Goal: Information Seeking & Learning: Check status

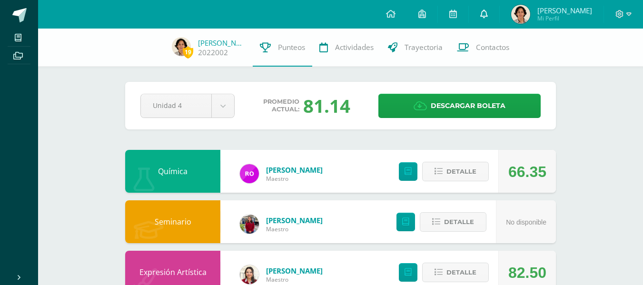
click at [482, 10] on icon at bounding box center [484, 14] width 8 height 9
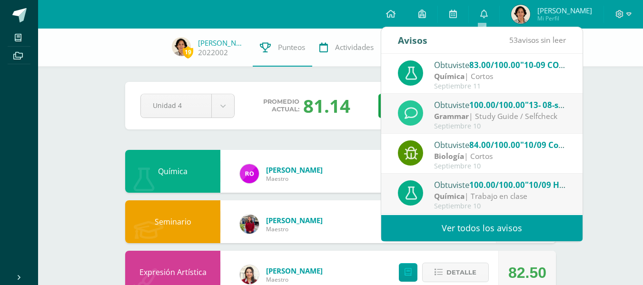
click at [474, 156] on div "Biología | Cortos" at bounding box center [500, 156] width 132 height 11
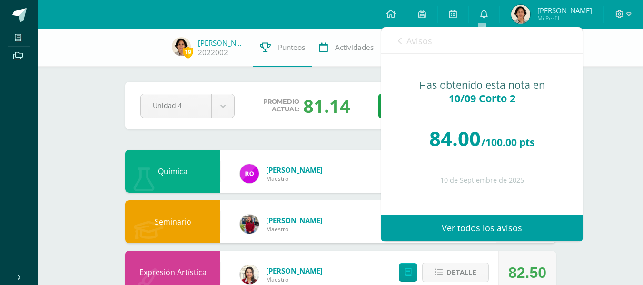
click at [422, 46] on span "Avisos" at bounding box center [420, 40] width 26 height 11
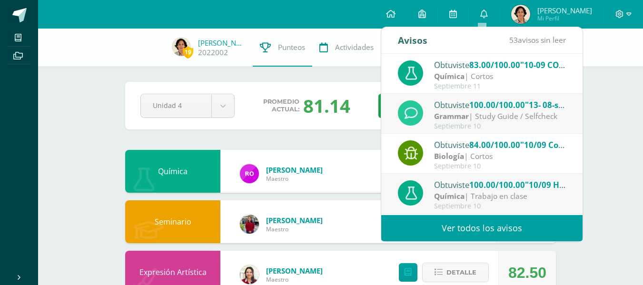
click at [480, 84] on div "Septiembre 11" at bounding box center [500, 86] width 132 height 8
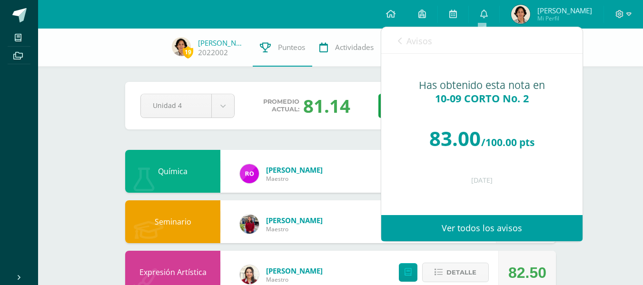
click at [430, 35] on link "Avisos" at bounding box center [415, 40] width 34 height 27
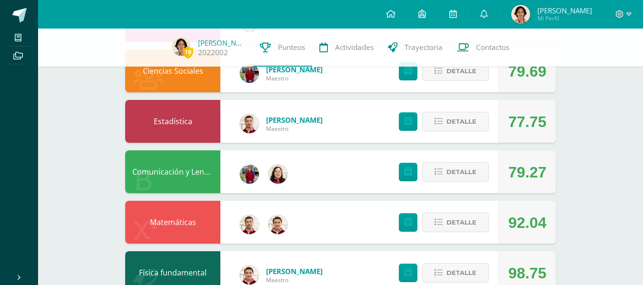
scroll to position [251, 0]
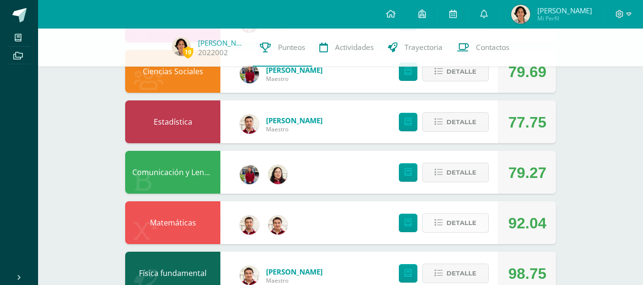
click at [438, 225] on icon at bounding box center [439, 223] width 8 height 8
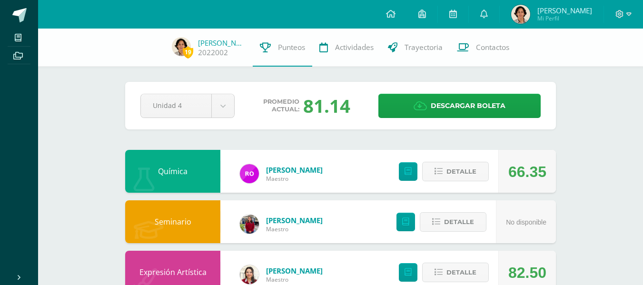
scroll to position [251, 0]
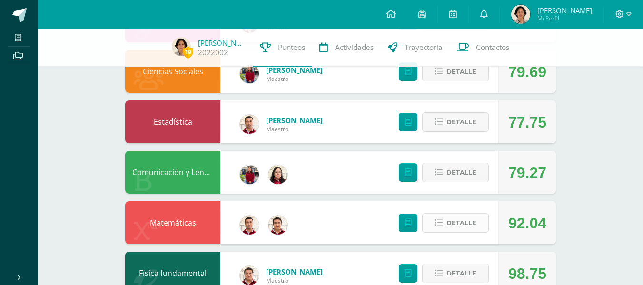
click at [473, 218] on span "Detalle" at bounding box center [462, 223] width 30 height 18
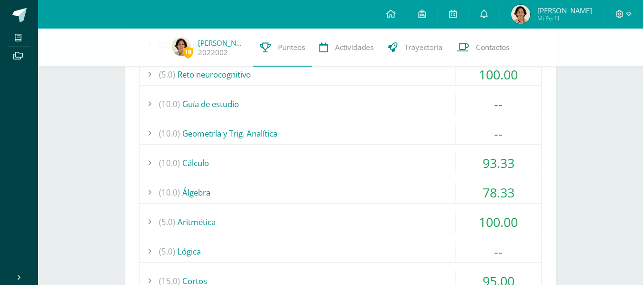
scroll to position [569, 0]
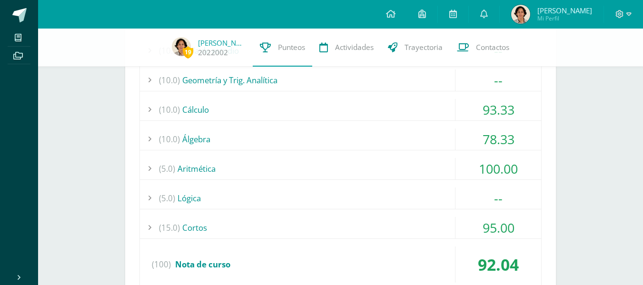
click at [235, 195] on div "(5.0) Lógica" at bounding box center [340, 198] width 401 height 21
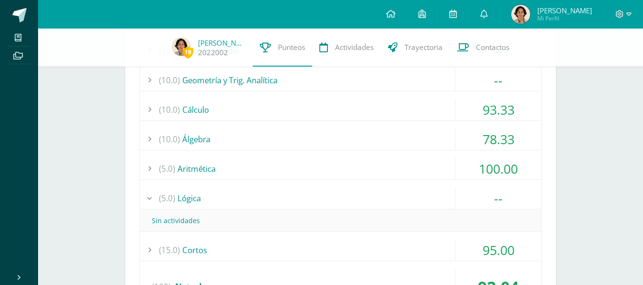
click at [238, 199] on div "(5.0) Lógica" at bounding box center [340, 198] width 401 height 21
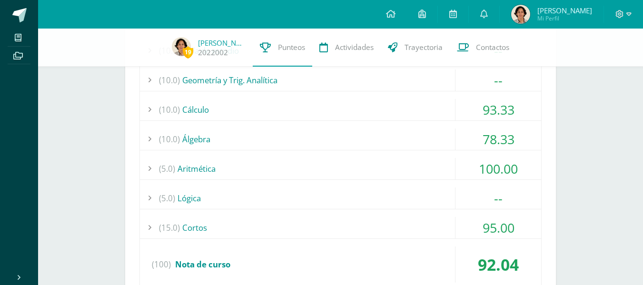
click at [258, 238] on div "(15.0) Cortos" at bounding box center [340, 227] width 401 height 21
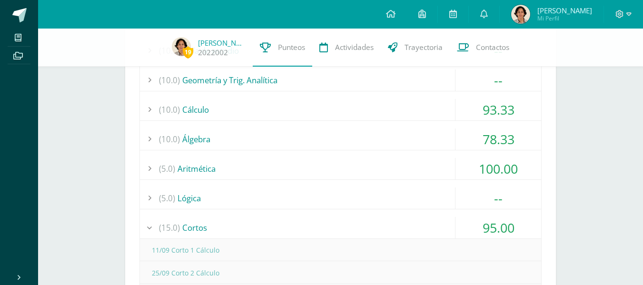
scroll to position [624, 0]
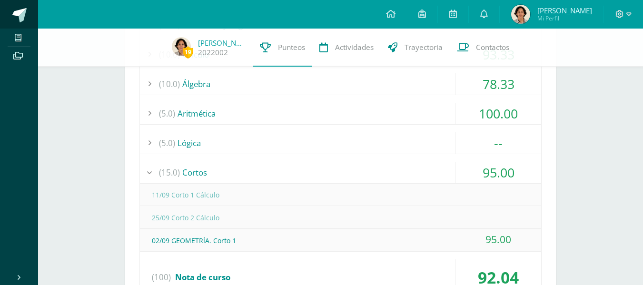
click at [21, 16] on span at bounding box center [19, 15] width 14 height 14
